Goal: Task Accomplishment & Management: Use online tool/utility

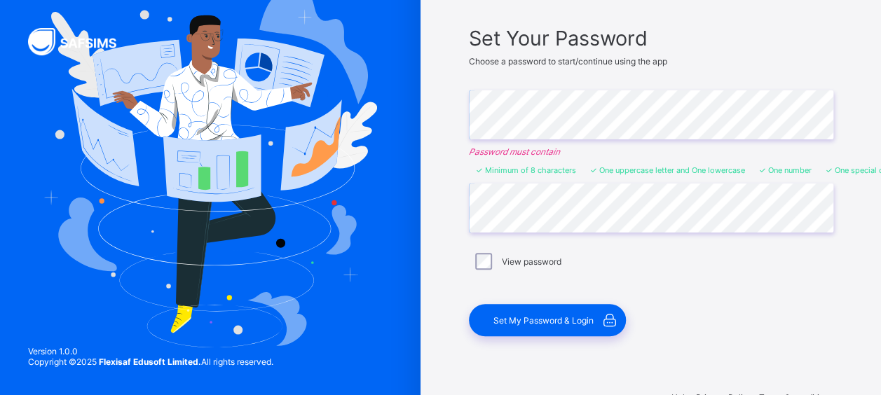
scroll to position [128, 0]
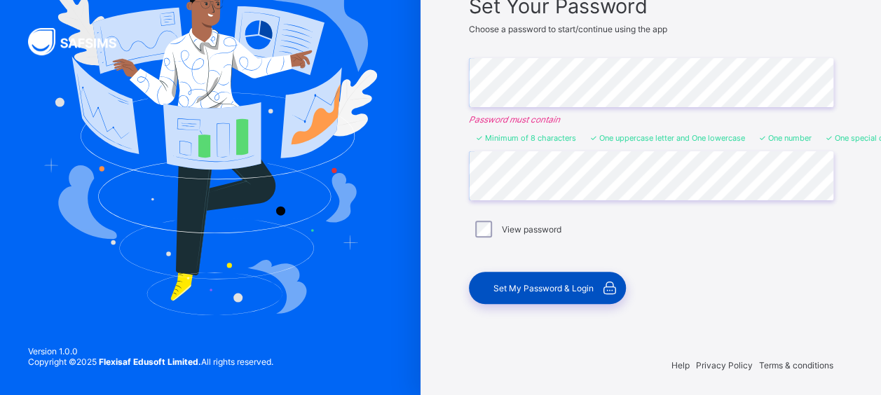
click at [546, 283] on span "Set My Password & Login" at bounding box center [543, 288] width 100 height 11
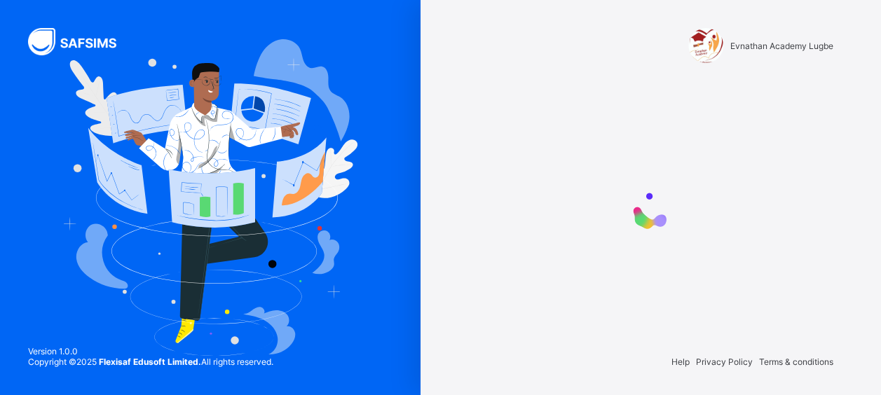
scroll to position [0, 0]
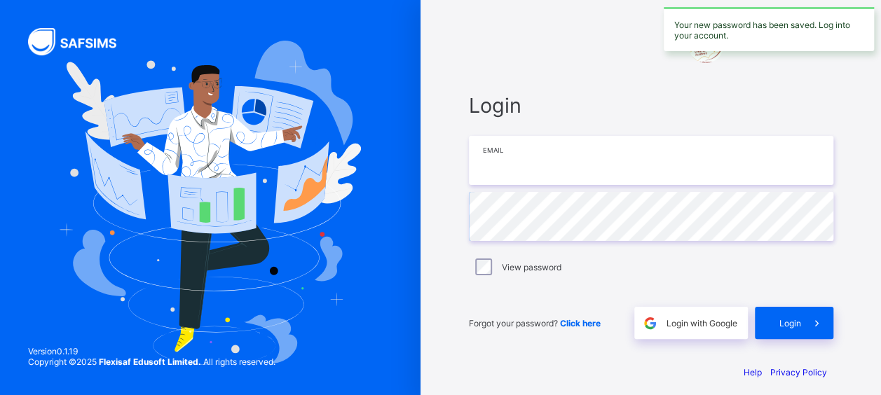
click at [539, 154] on input "email" at bounding box center [651, 160] width 364 height 49
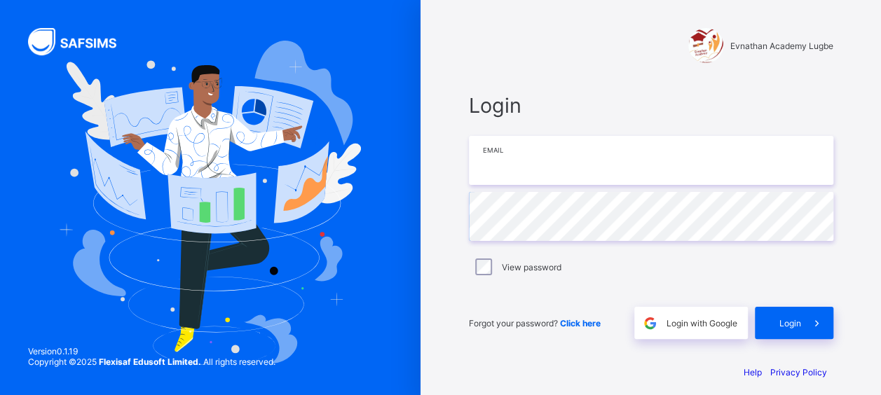
click at [530, 171] on input "email" at bounding box center [651, 160] width 364 height 49
type input "**********"
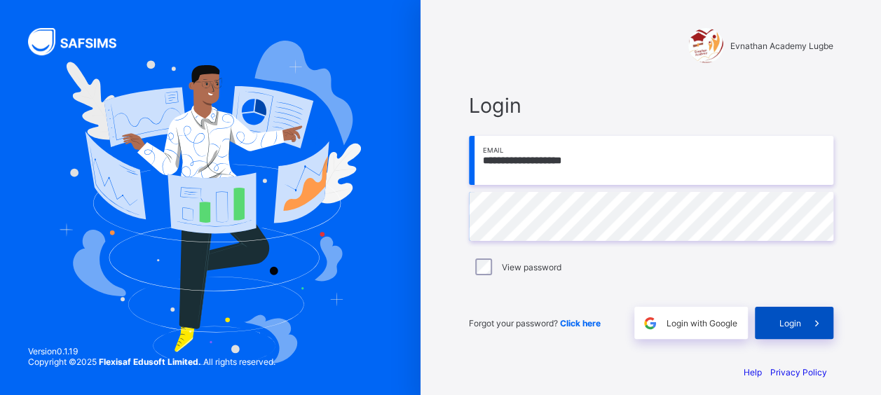
click at [794, 326] on span "Login" at bounding box center [790, 323] width 22 height 11
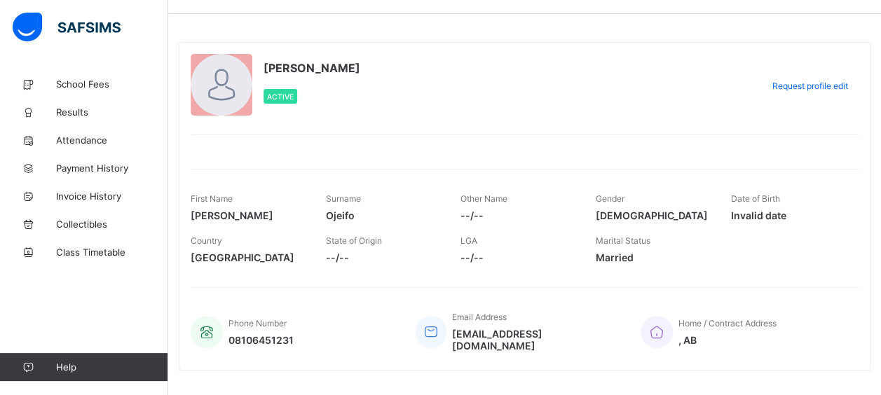
scroll to position [62, 0]
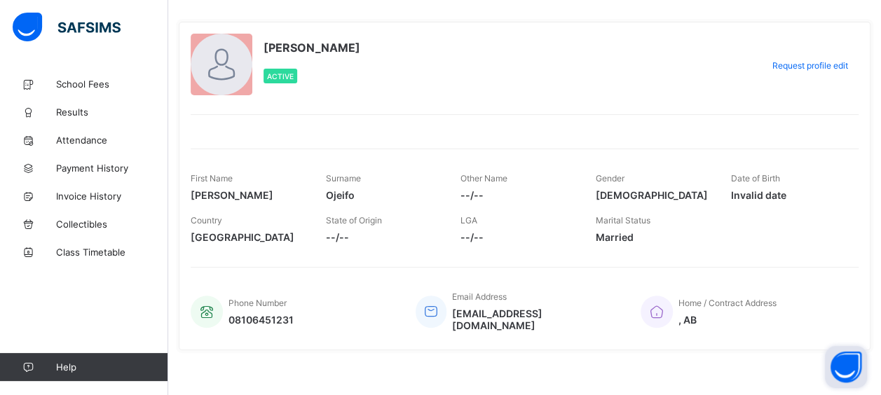
click at [846, 370] on button "Open asap" at bounding box center [846, 367] width 42 height 42
click at [71, 116] on span "Results" at bounding box center [112, 111] width 112 height 11
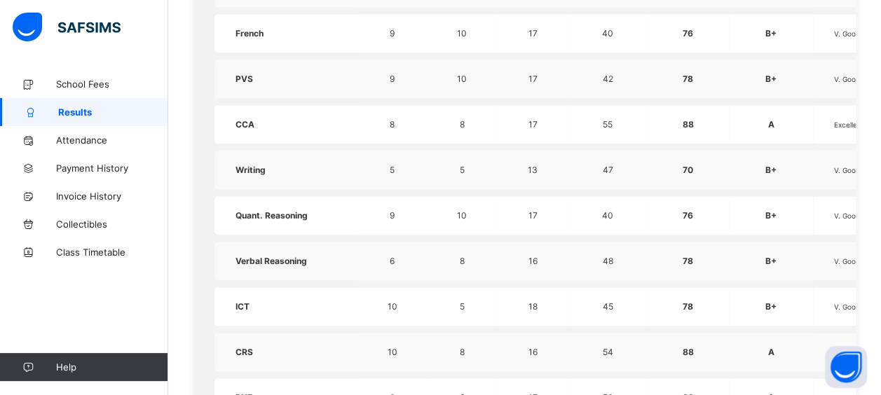
scroll to position [1090, 0]
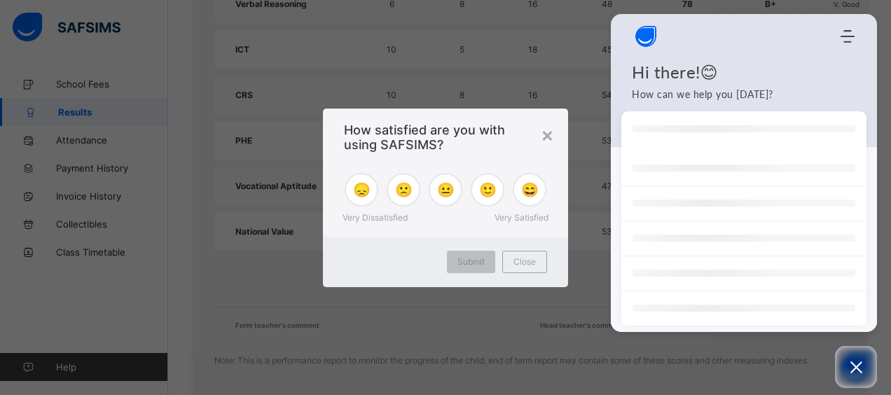
click at [555, 76] on div "× How satisfied are you with using SAFSIMS? 😞 🙁 😐 🙂 😄 Very Dissatisfied Very Sa…" at bounding box center [445, 197] width 891 height 395
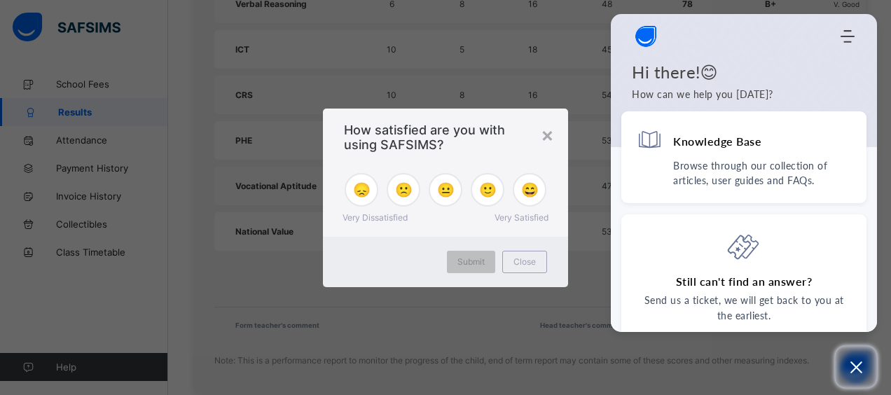
click at [849, 368] on icon "Open asap" at bounding box center [857, 368] width 18 height 18
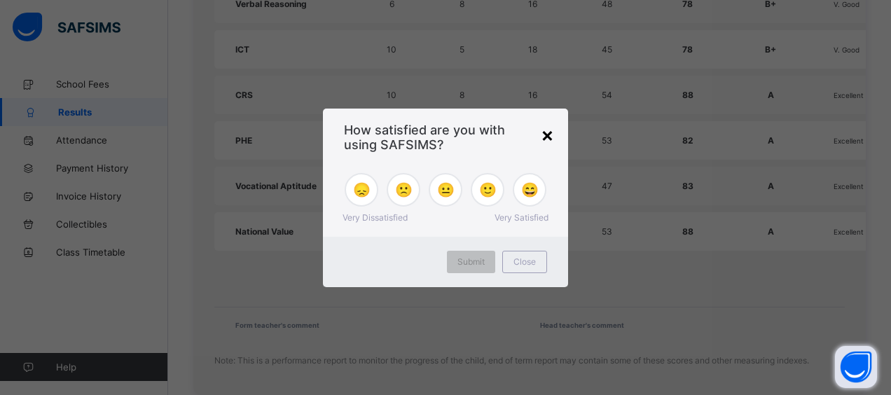
click at [547, 133] on div "×" at bounding box center [547, 135] width 13 height 24
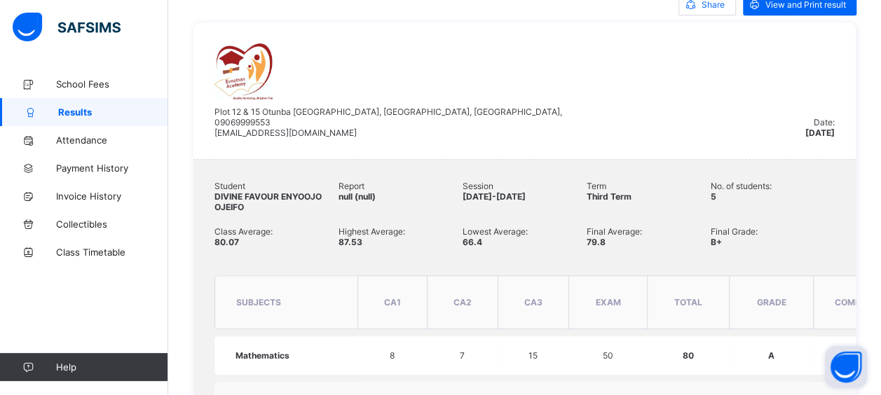
scroll to position [71, 0]
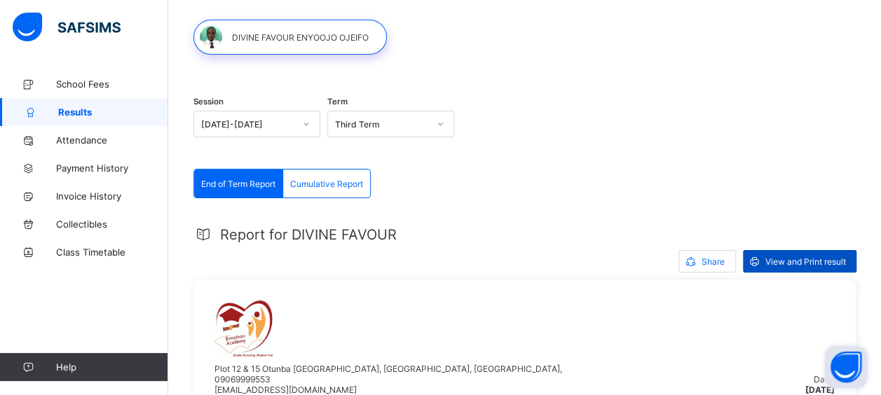
click at [804, 259] on span "View and Print result" at bounding box center [805, 261] width 81 height 11
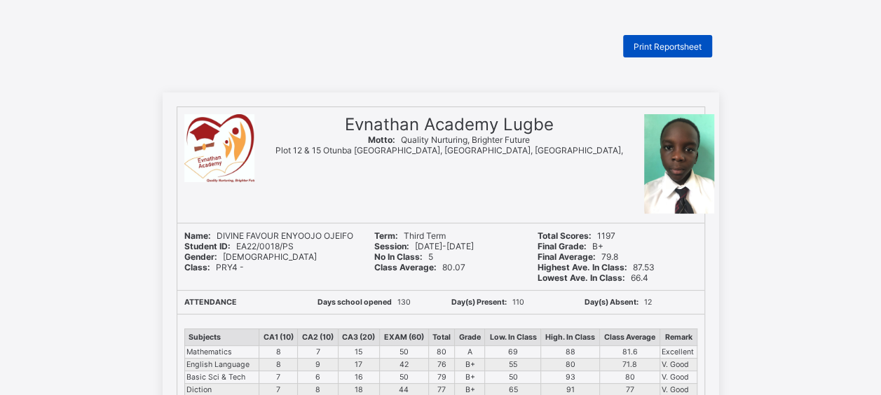
click at [664, 49] on span "Print Reportsheet" at bounding box center [667, 46] width 68 height 11
